Goal: Transaction & Acquisition: Purchase product/service

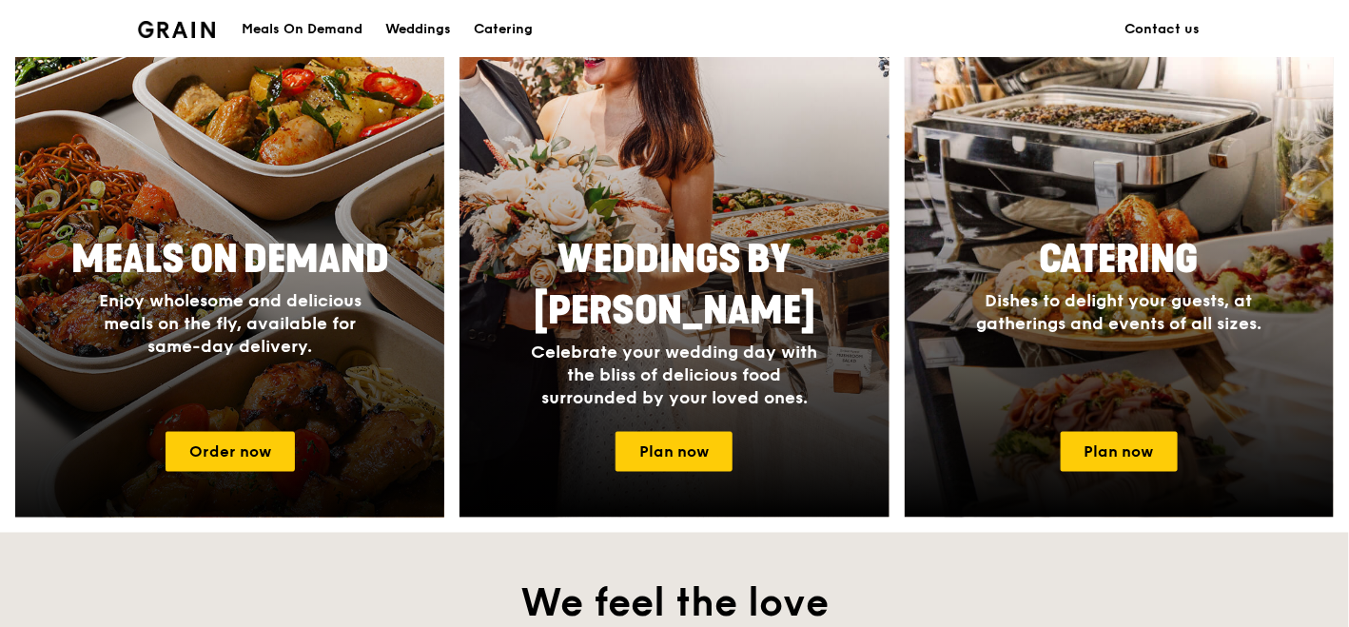
scroll to position [951, 0]
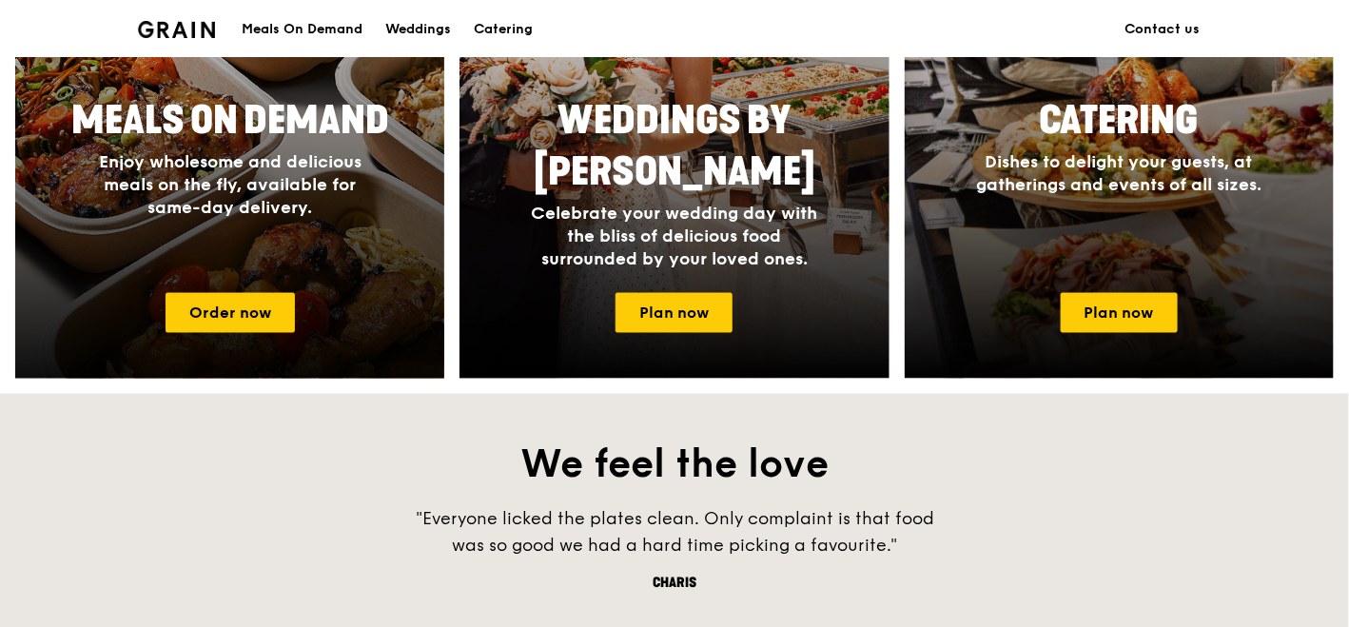
click at [258, 228] on div "Meals On Demand Enjoy wholesome and delicious meals on the fly, available for s…" at bounding box center [229, 183] width 429 height 190
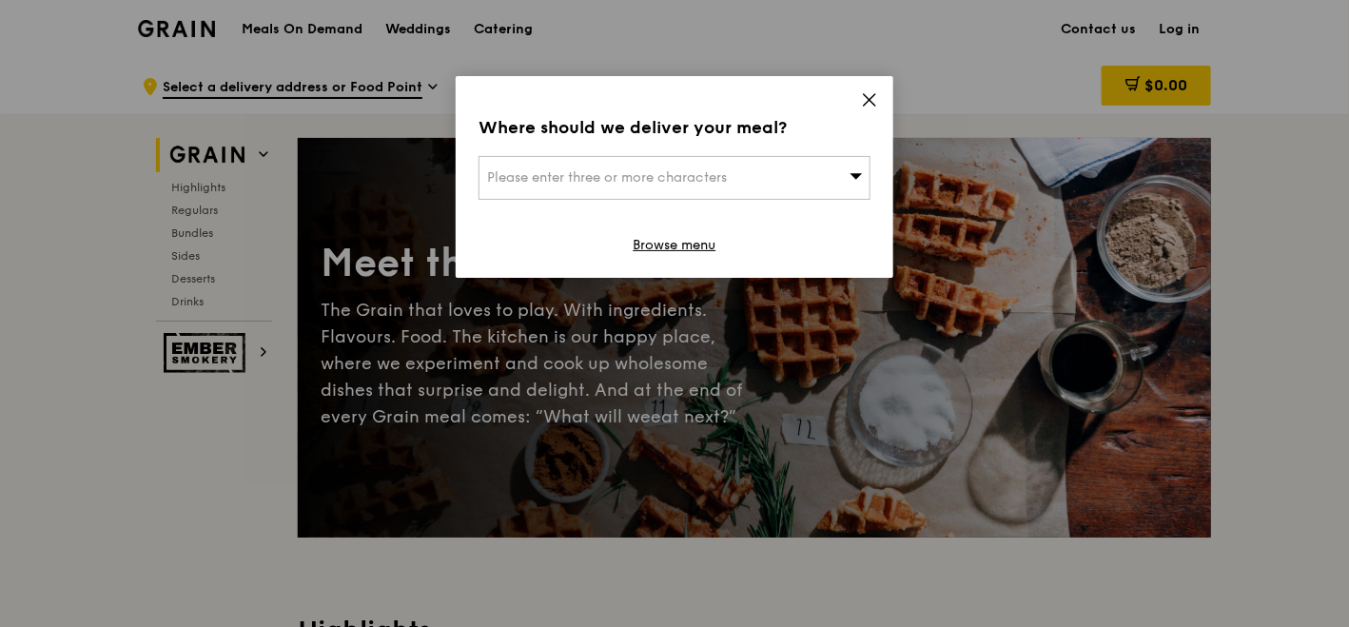
click at [663, 174] on span "Please enter three or more characters" at bounding box center [607, 177] width 240 height 16
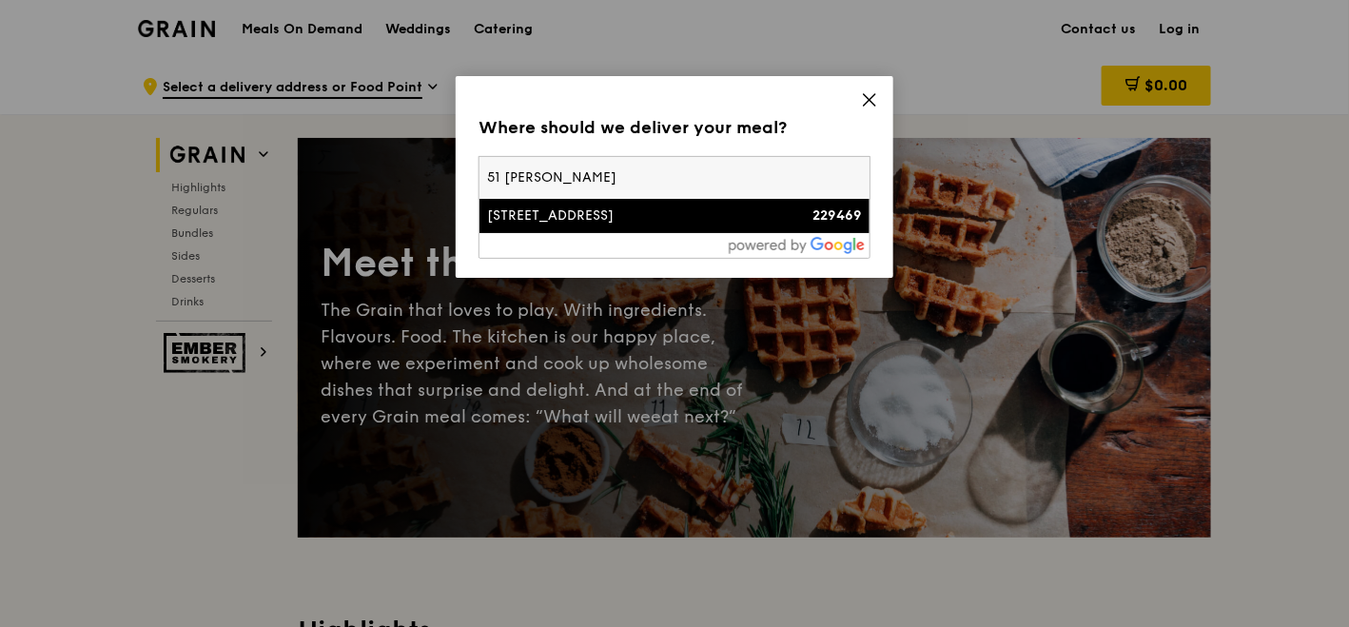
type input "51 [PERSON_NAME]"
click at [652, 222] on div "[STREET_ADDRESS]" at bounding box center [628, 215] width 282 height 19
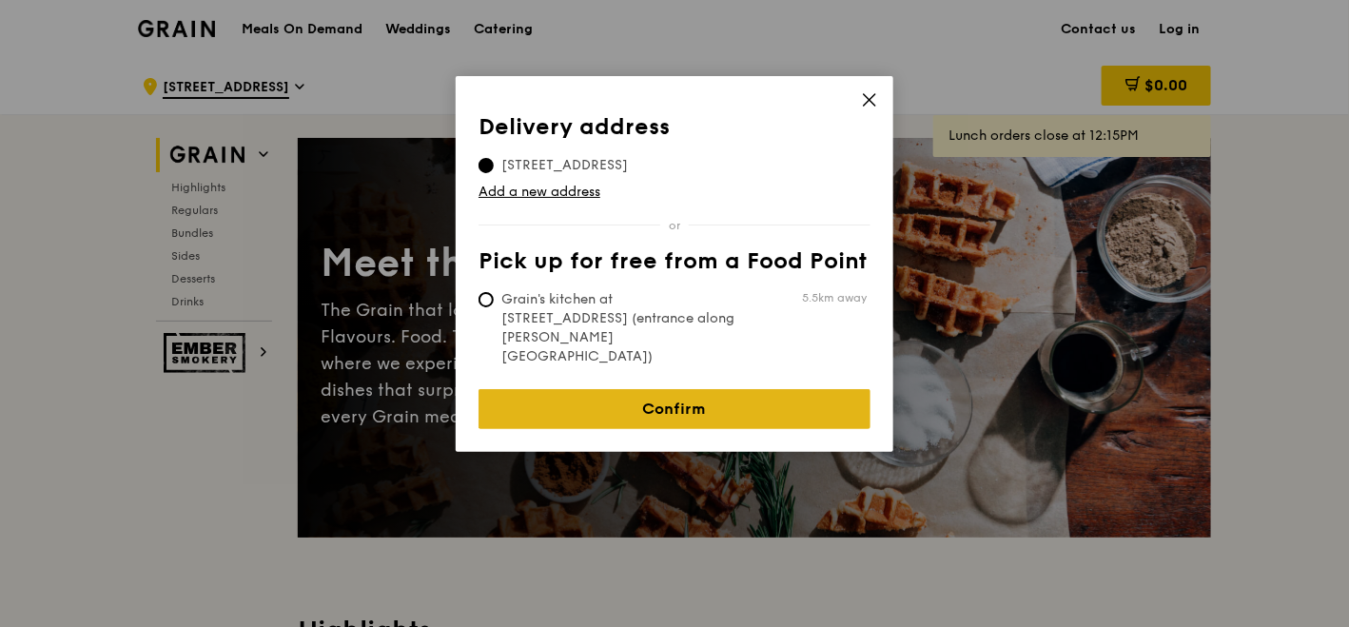
click at [653, 389] on link "Confirm" at bounding box center [675, 409] width 392 height 40
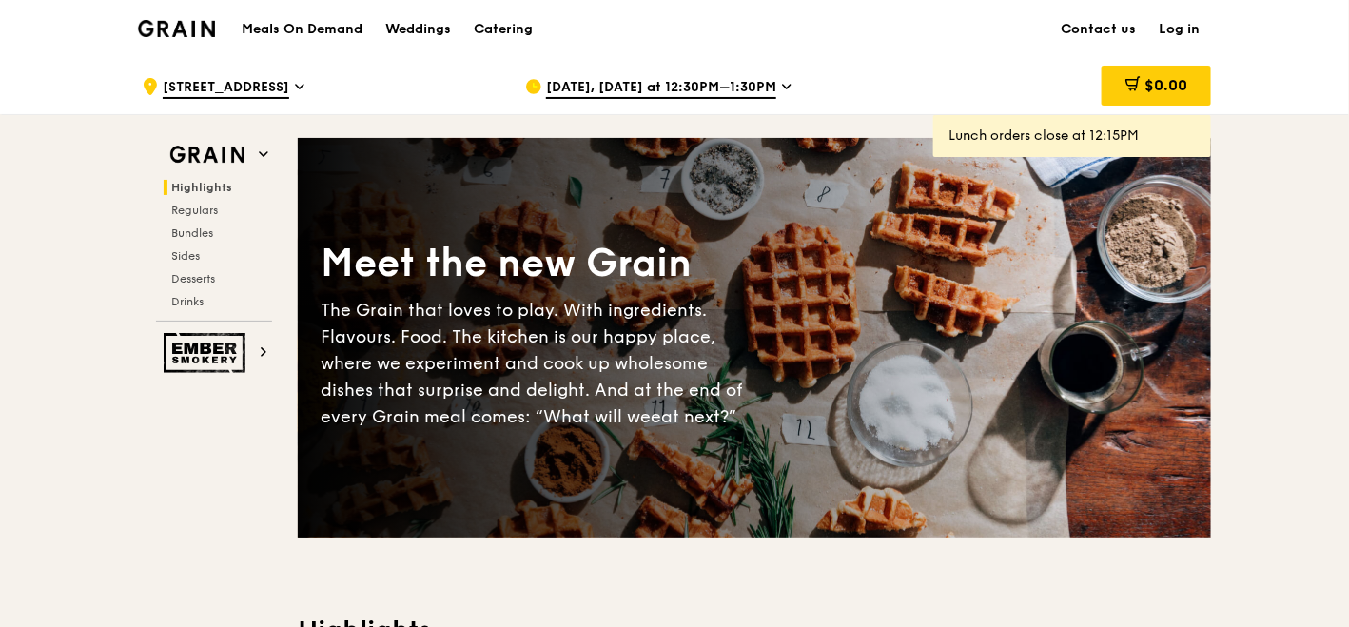
click at [774, 82] on div "[DATE], [DATE] at 12:30PM–1:30PM" at bounding box center [701, 86] width 353 height 57
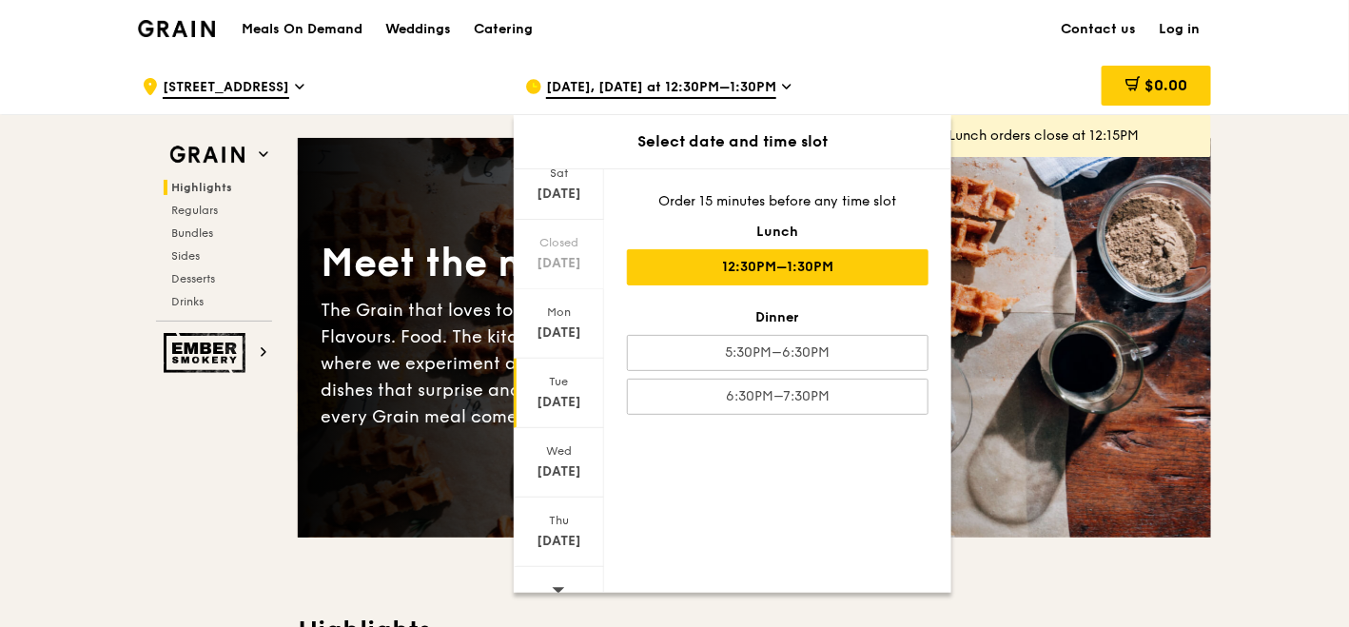
scroll to position [157, 0]
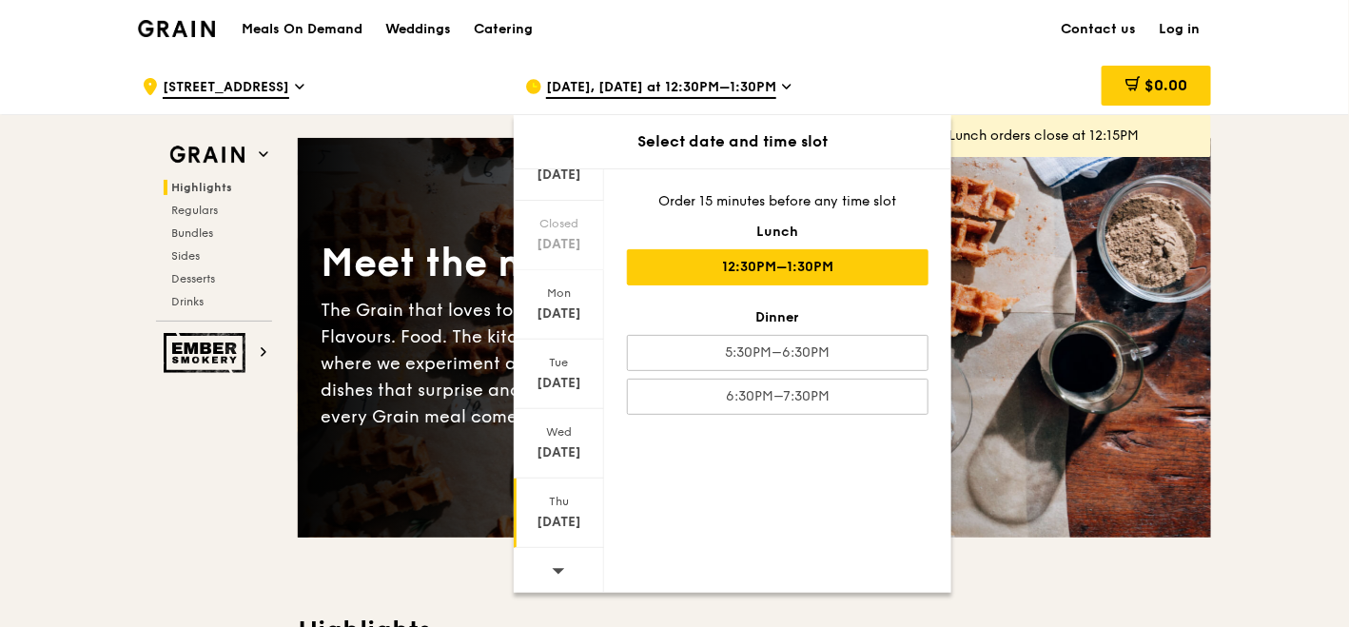
click at [551, 513] on div "[DATE]" at bounding box center [559, 522] width 85 height 19
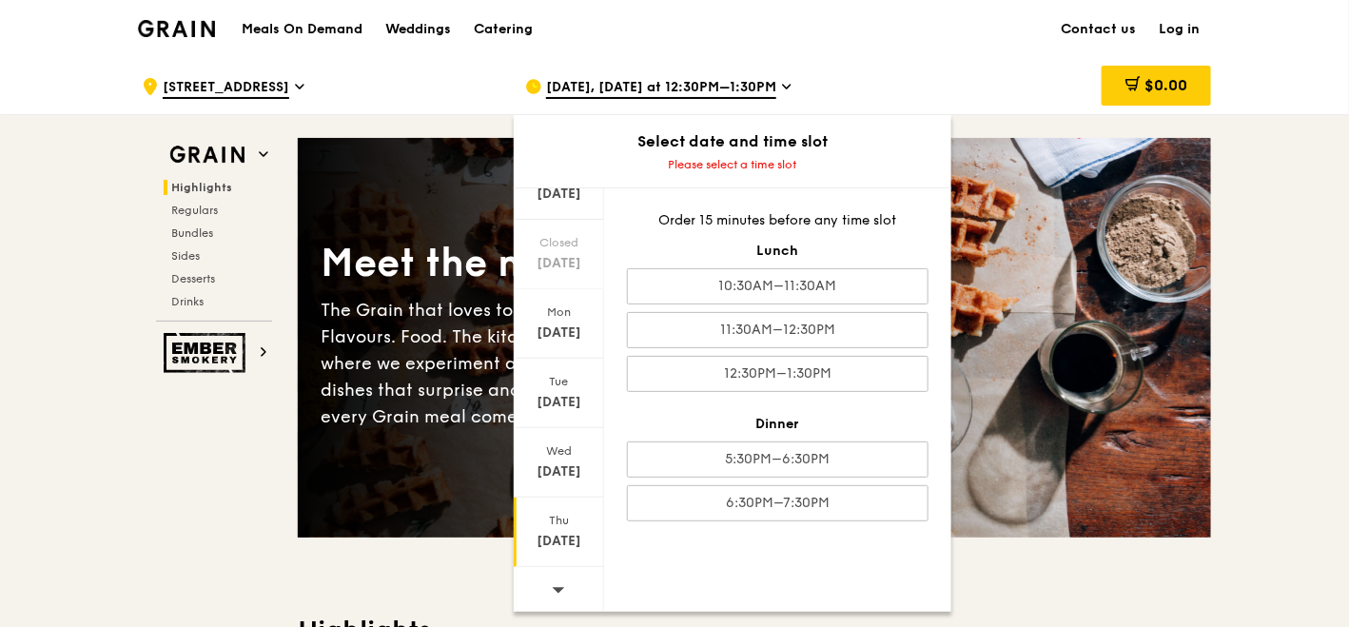
click at [558, 593] on span at bounding box center [558, 589] width 13 height 45
click at [559, 544] on div "[DATE]" at bounding box center [559, 541] width 85 height 19
click at [559, 534] on div "[DATE]" at bounding box center [559, 541] width 85 height 19
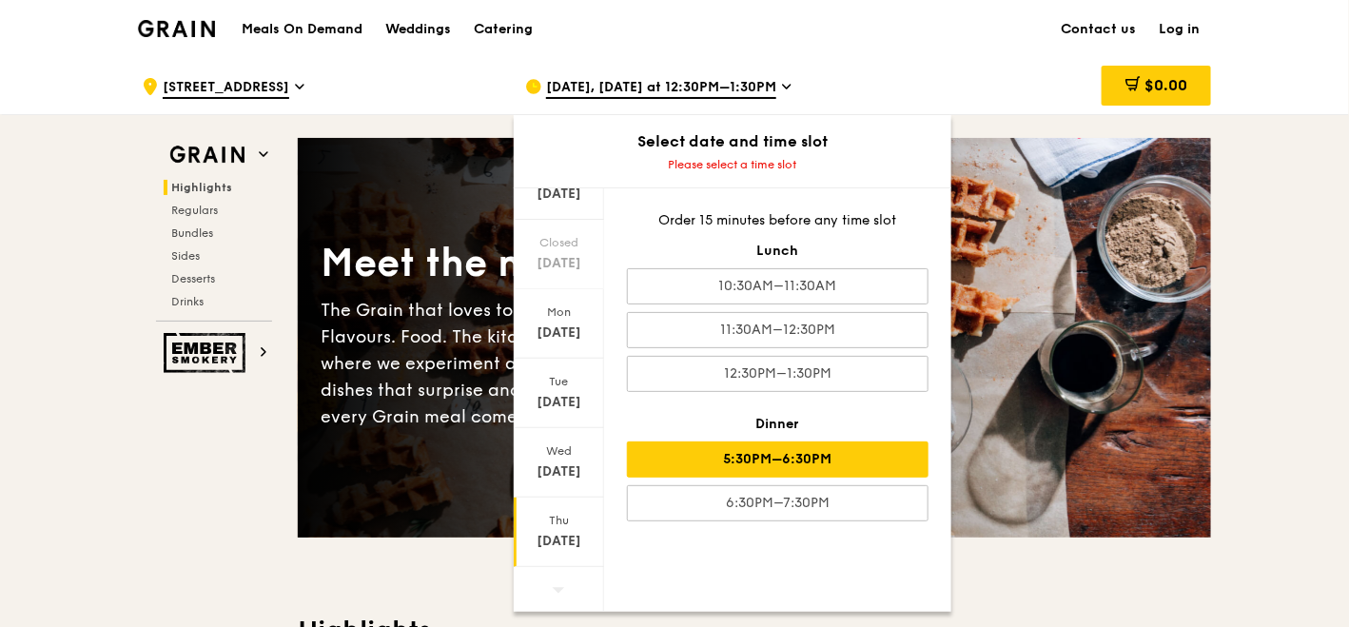
click at [728, 460] on div "5:30PM–6:30PM" at bounding box center [778, 459] width 302 height 36
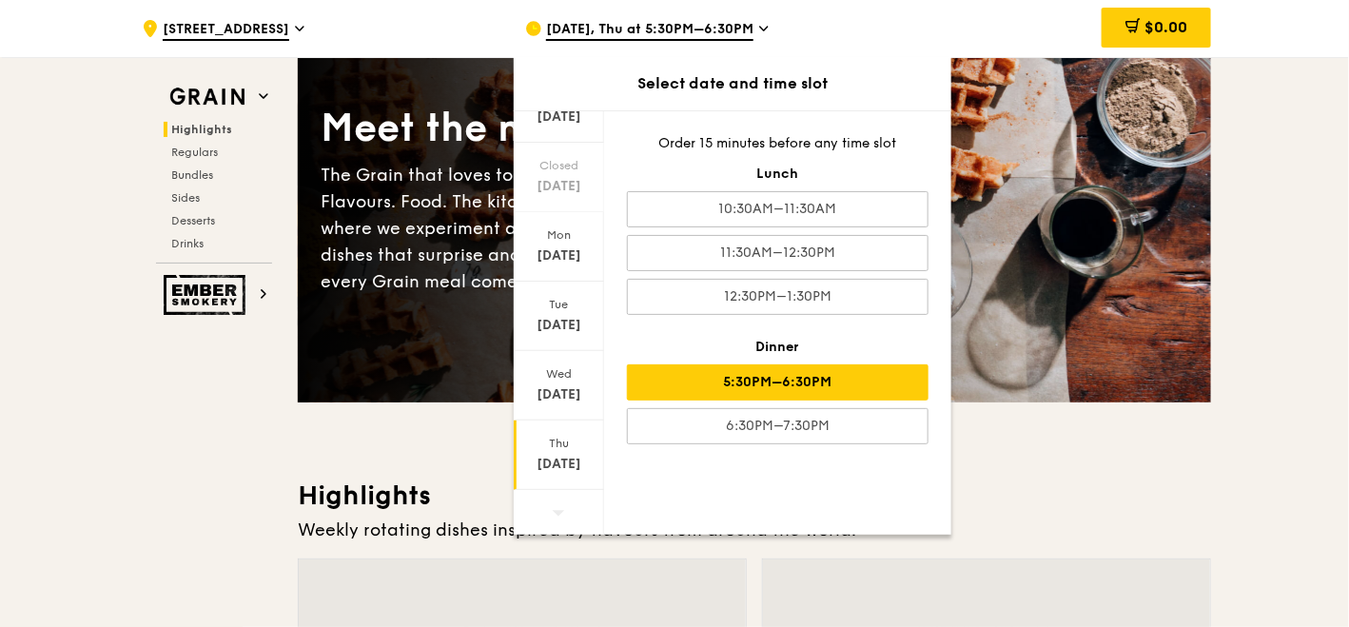
scroll to position [106, 0]
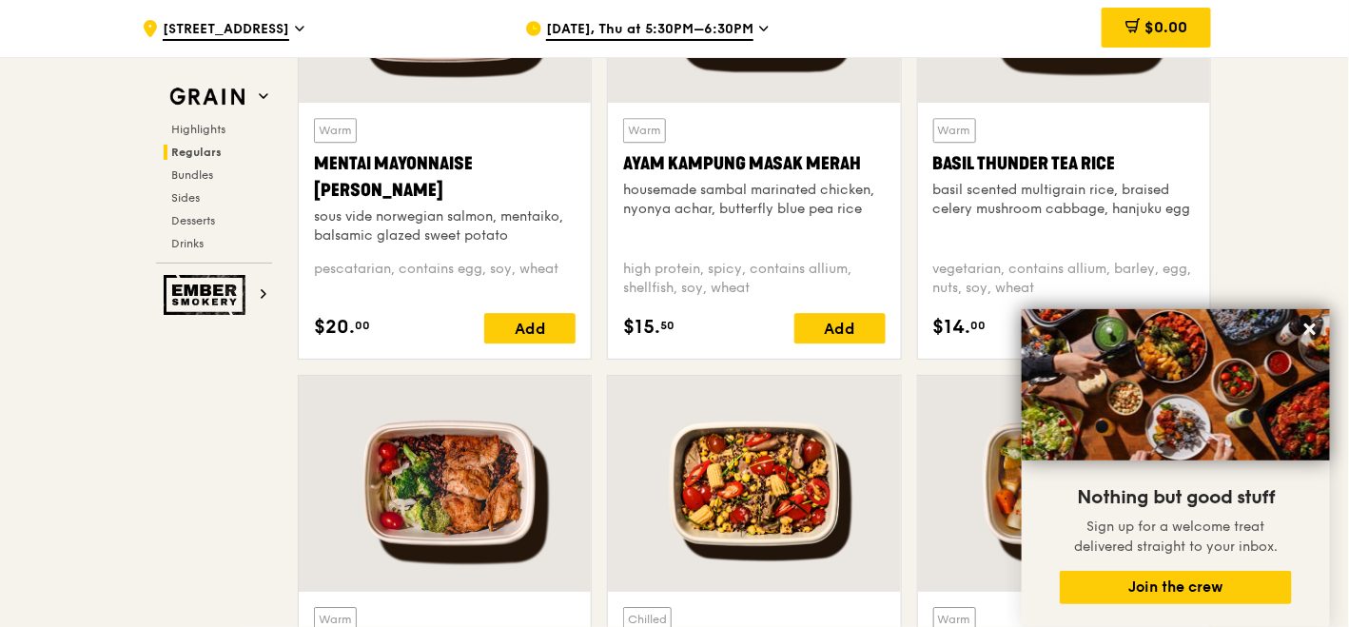
scroll to position [1903, 0]
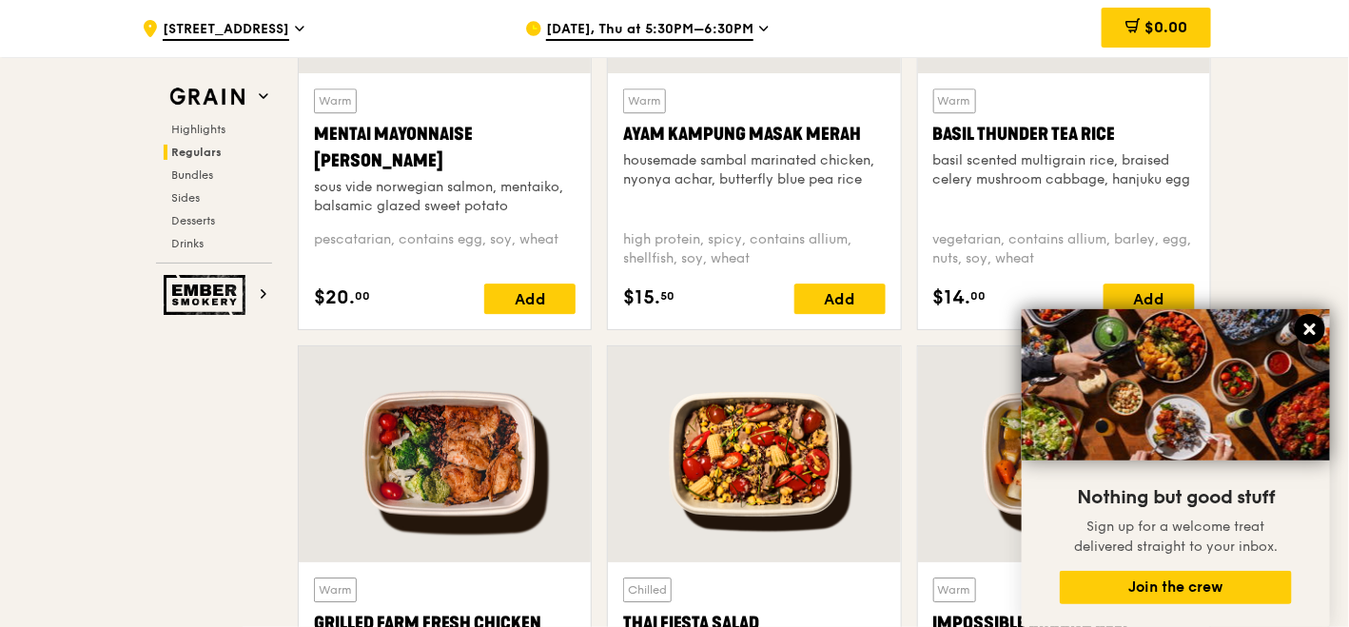
click at [1310, 327] on icon at bounding box center [1310, 329] width 17 height 17
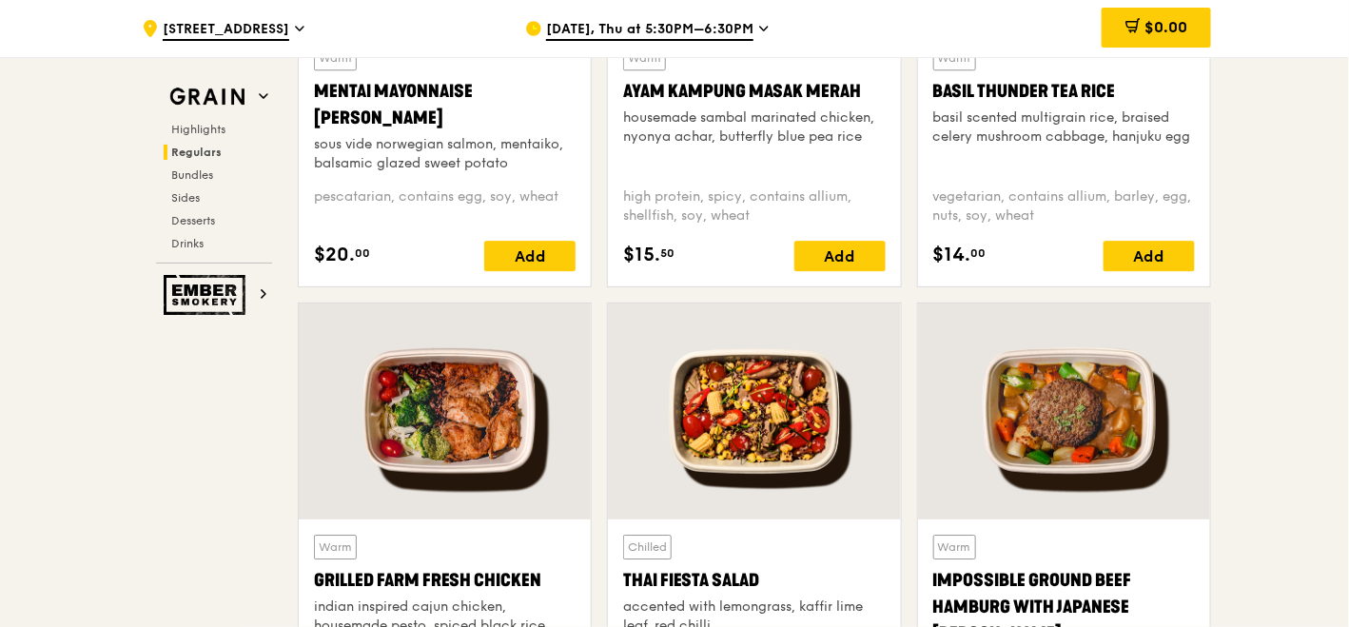
scroll to position [2008, 0]
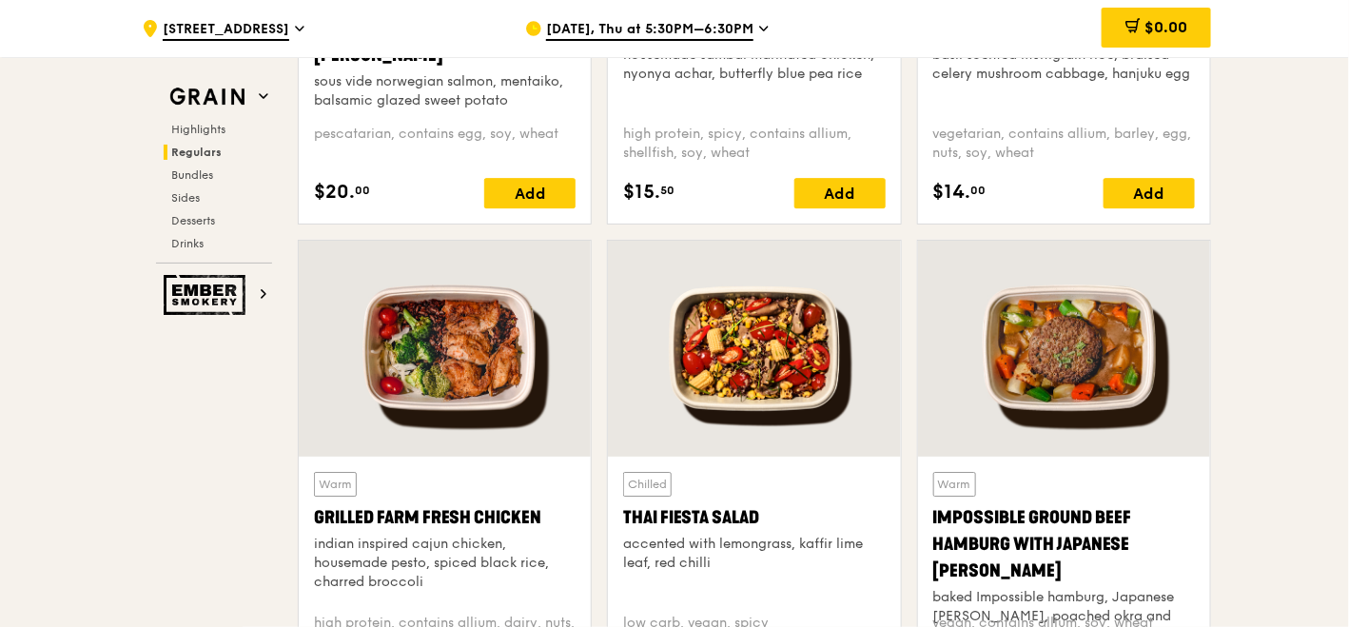
drag, startPoint x: 1346, startPoint y: 172, endPoint x: 1341, endPoint y: 206, distance: 33.8
drag, startPoint x: 1347, startPoint y: 176, endPoint x: 1345, endPoint y: 194, distance: 18.2
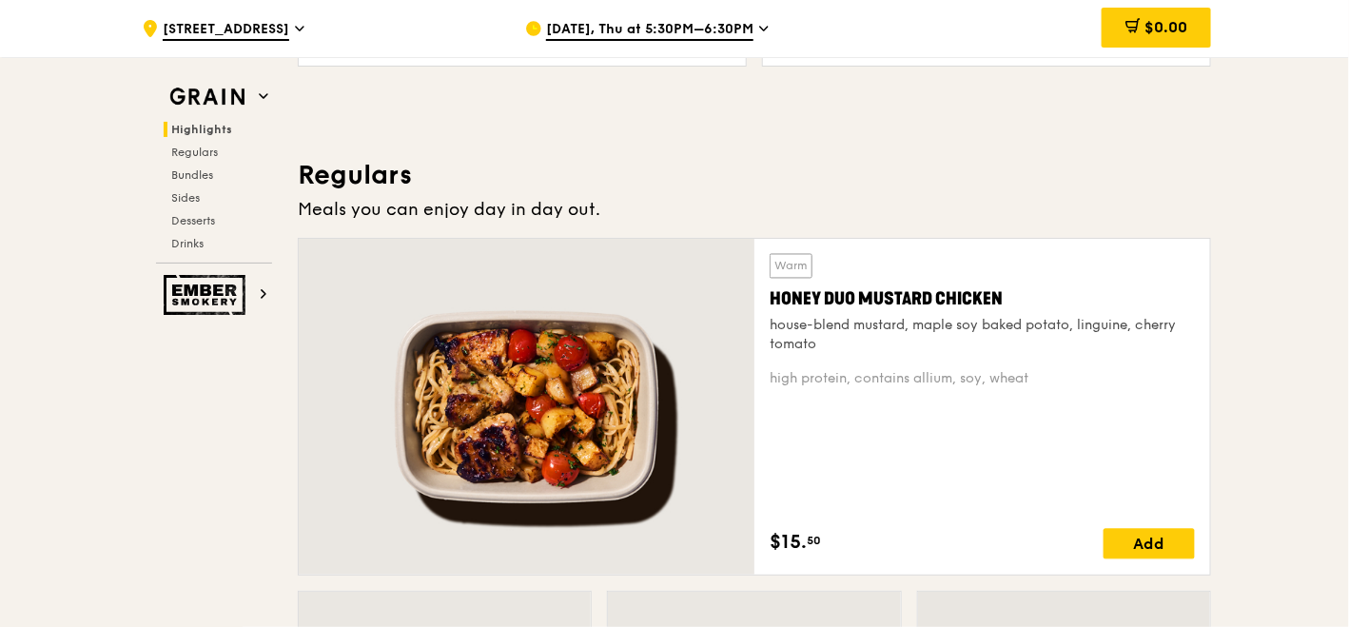
scroll to position [1163, 0]
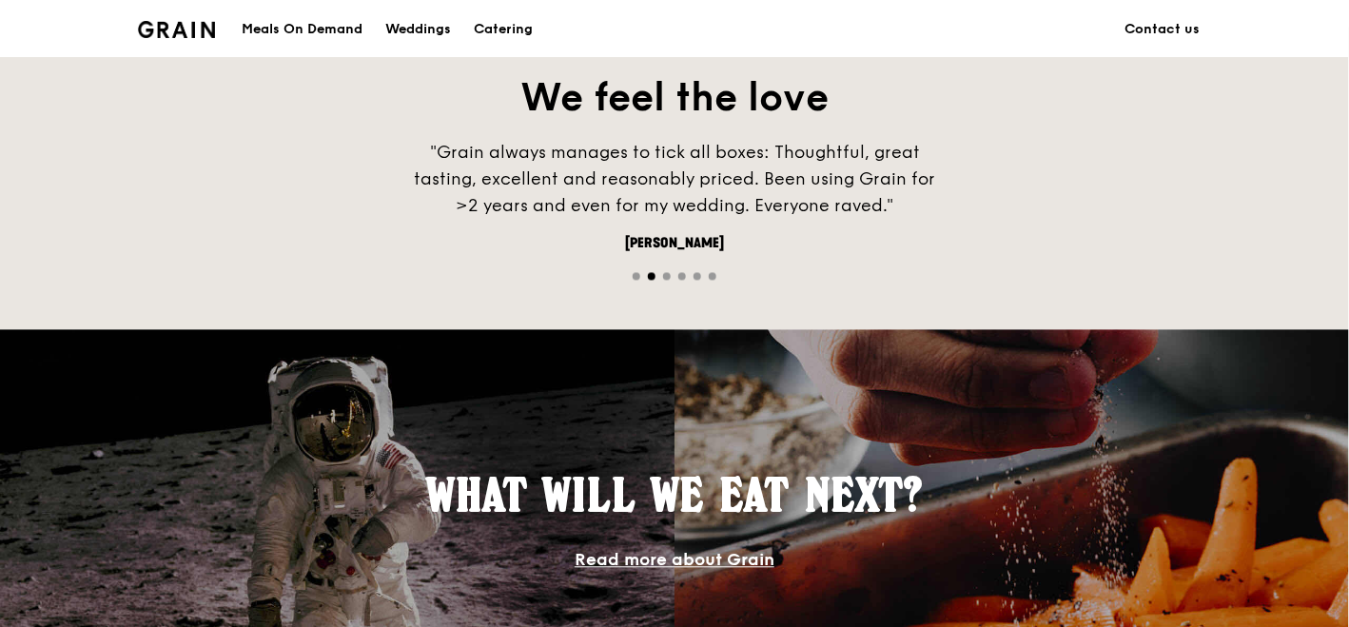
scroll to position [1268, 0]
